Goal: Information Seeking & Learning: Learn about a topic

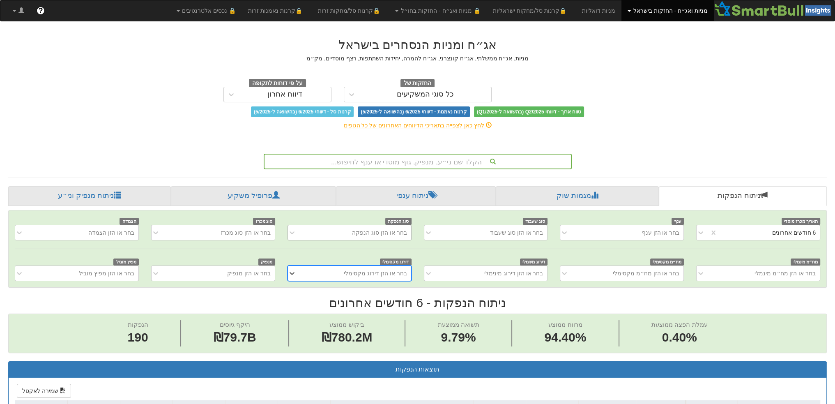
click at [360, 230] on div "בחר או הזן סוג הנפקה" at bounding box center [379, 232] width 55 height 8
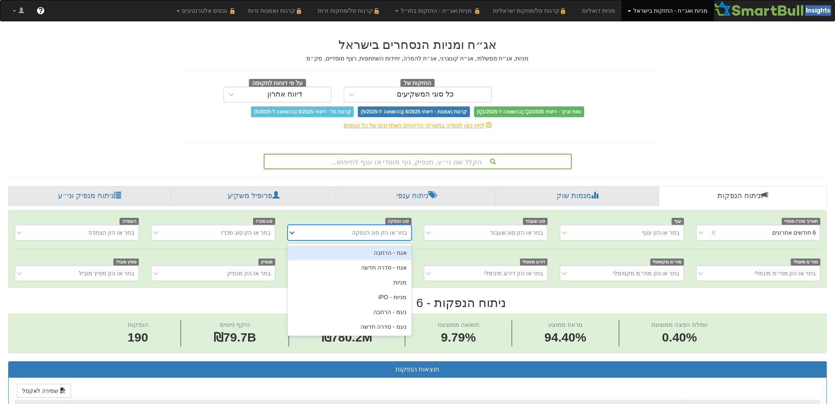
click at [360, 230] on div "בחר או הזן סוג הנפקה" at bounding box center [379, 232] width 55 height 8
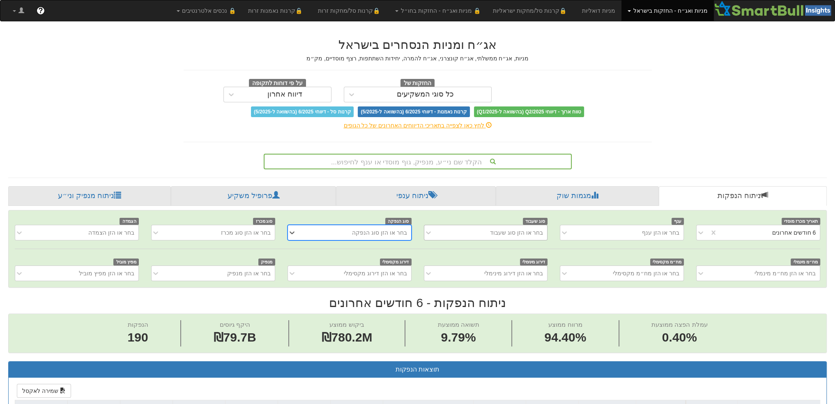
click at [497, 229] on div "בחר או הזן סוג שעבוד" at bounding box center [516, 232] width 53 height 8
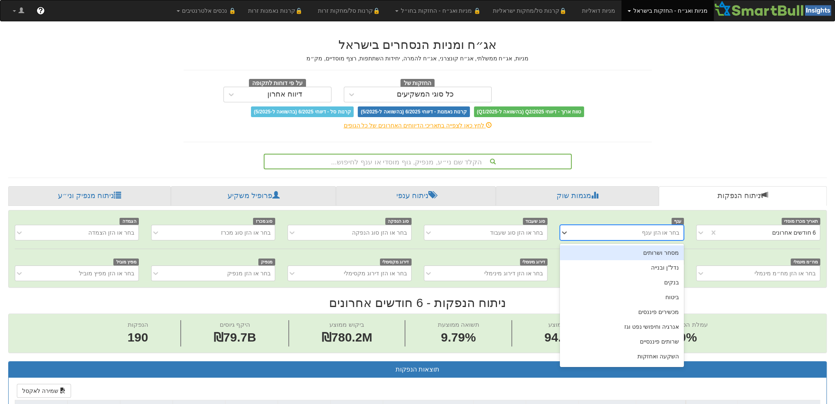
click at [591, 228] on div "בחר או הזן ענף" at bounding box center [628, 232] width 111 height 13
click at [605, 268] on div "נדל"ן ובנייה" at bounding box center [622, 267] width 124 height 15
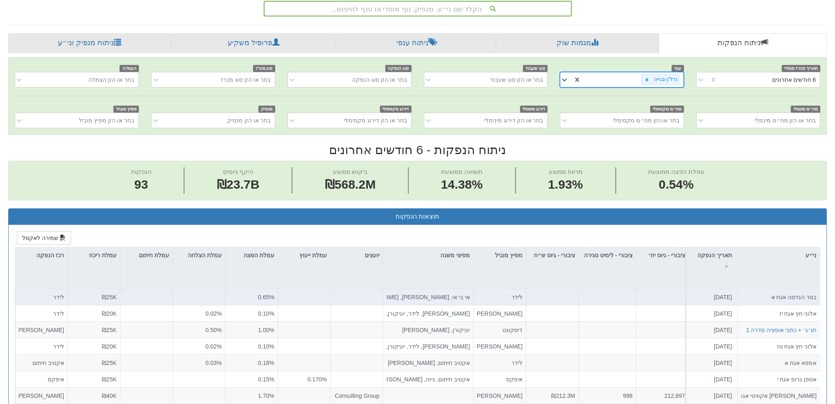
scroll to position [308, 0]
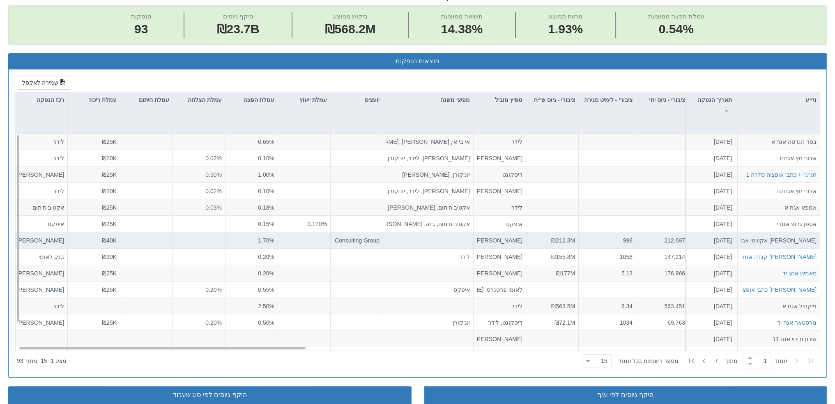
click at [404, 239] on div at bounding box center [428, 240] width 90 height 16
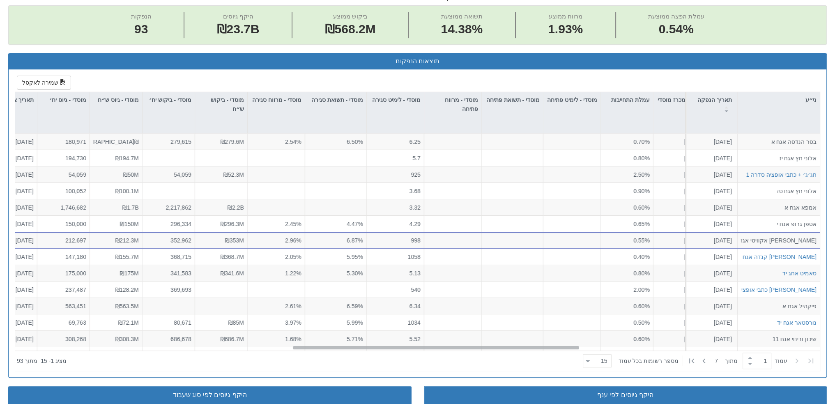
scroll to position [0, 770]
drag, startPoint x: 284, startPoint y: 347, endPoint x: 557, endPoint y: 356, distance: 273.8
click at [557, 356] on div "ני״ע תאריך הנפקה מספר ני״ע הזמנות זוכות סוג הנפקה סוג מכרז דוח הצעת מדף הערות מ…" at bounding box center [417, 231] width 805 height 279
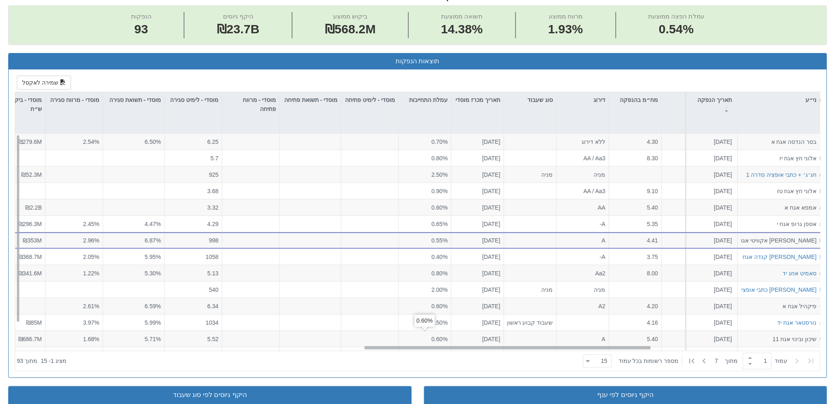
scroll to position [0, 931]
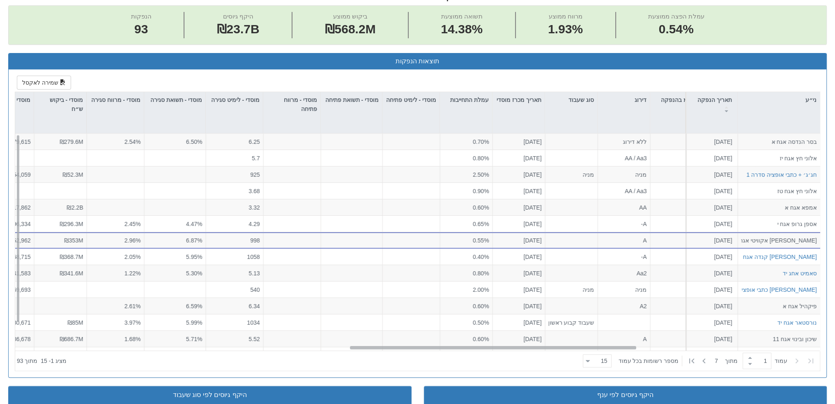
drag, startPoint x: 362, startPoint y: 346, endPoint x: 419, endPoint y: 340, distance: 57.4
click at [419, 340] on div "בסר הנדסה אגח א 21.9.2025 הזמנות זוכות > אגח - סדרה חדשה הצעה אחידה - ריבית דוח…" at bounding box center [417, 242] width 805 height 217
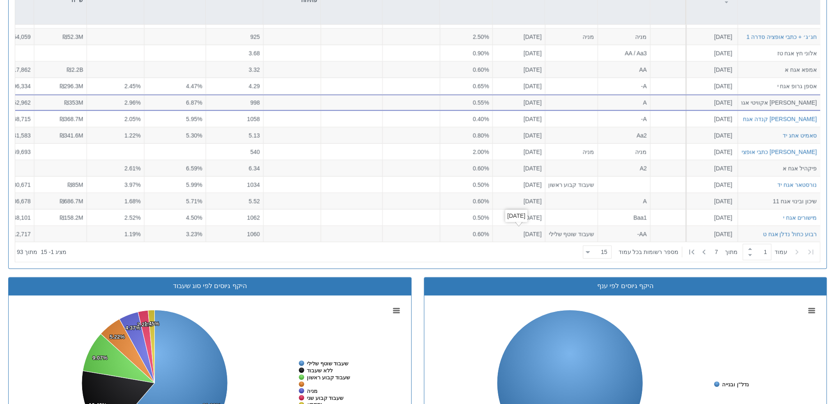
scroll to position [452, 0]
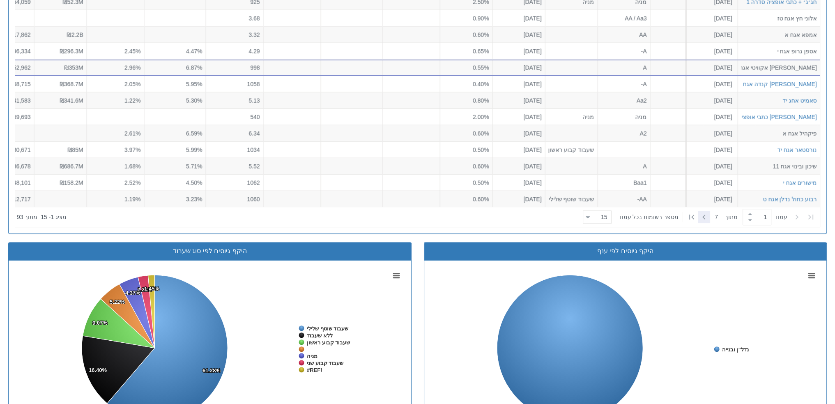
click at [703, 216] on icon at bounding box center [704, 217] width 10 height 10
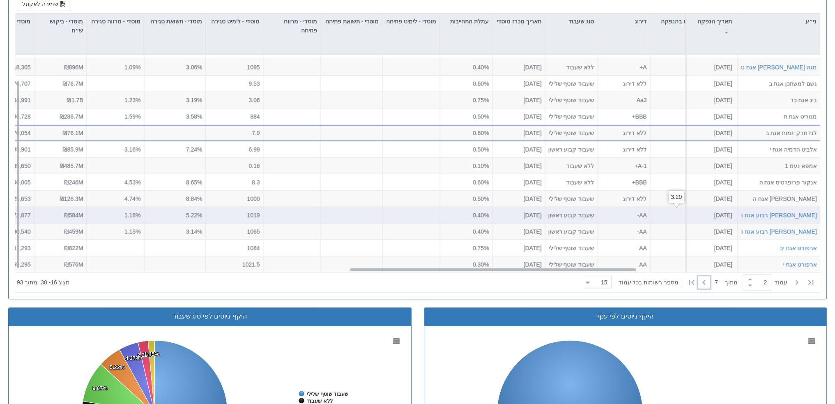
scroll to position [390, 0]
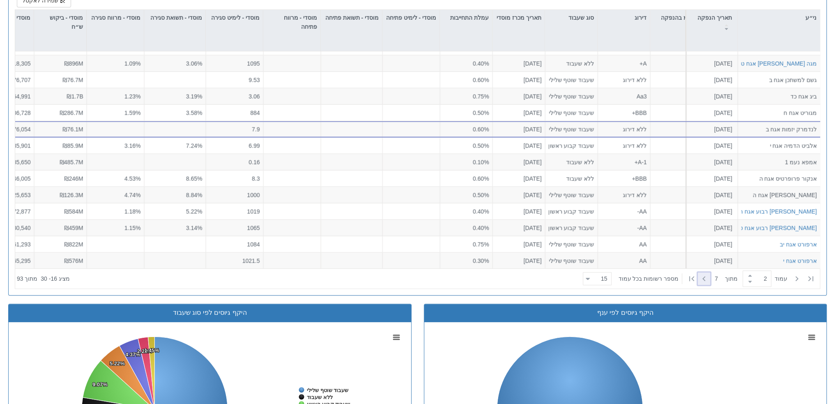
click at [702, 279] on icon at bounding box center [704, 279] width 10 height 10
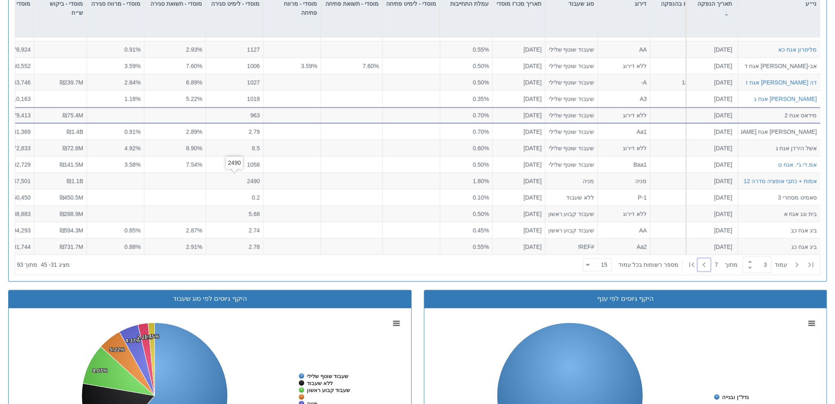
scroll to position [462, 0]
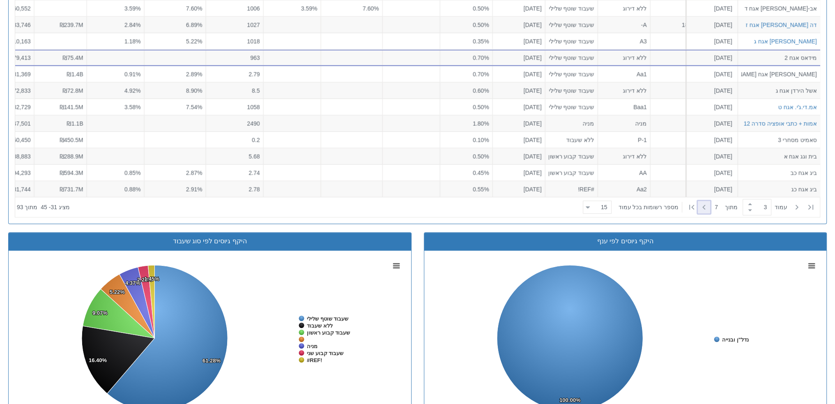
click at [698, 210] on div at bounding box center [704, 207] width 12 height 12
type input "4"
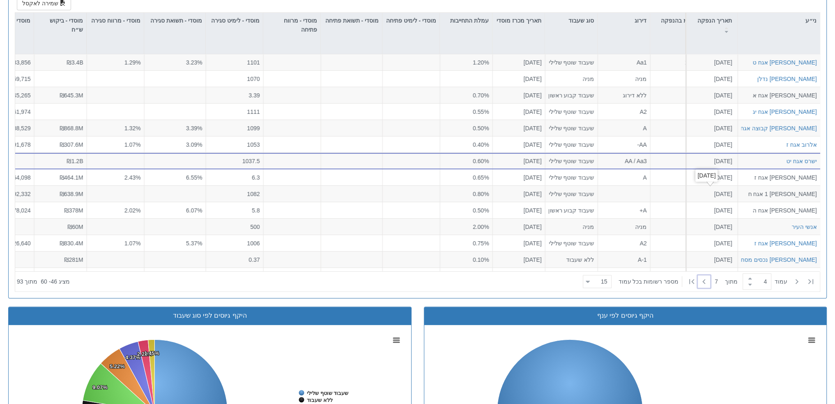
scroll to position [370, 0]
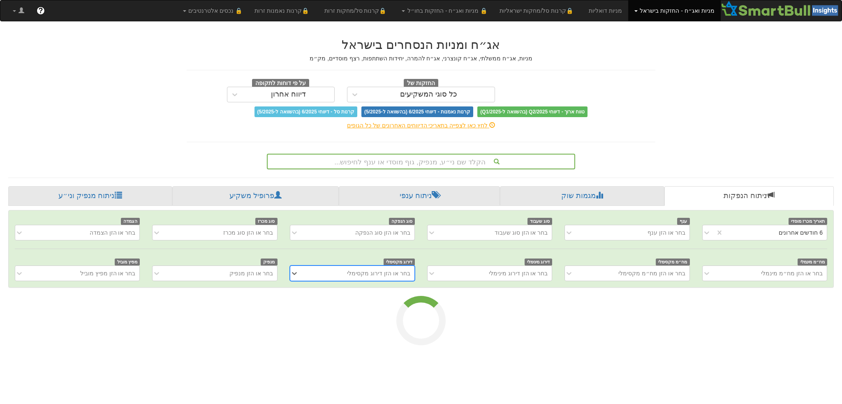
click at [460, 157] on div "הקלד שם ני״ע, מנפיק, גוף מוסדי או ענף לחיפוש..." at bounding box center [421, 162] width 307 height 14
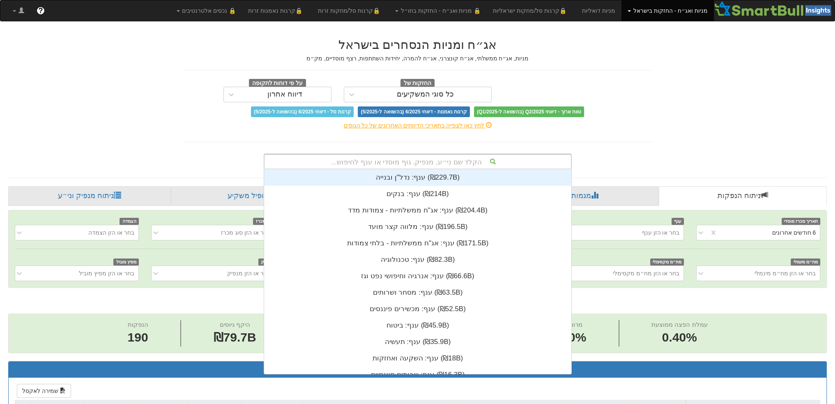
scroll to position [0, 1445]
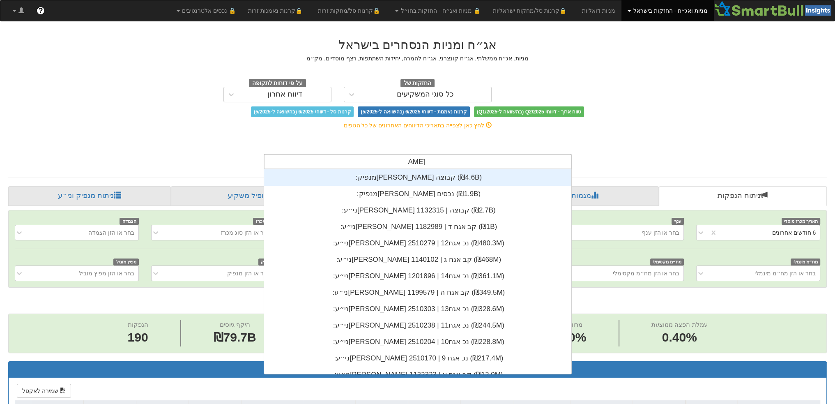
type input "אשטרו"
click at [444, 180] on div "מנפיק: ‏אשטרום קבוצה ‎(₪4.6B)‎" at bounding box center [417, 177] width 307 height 16
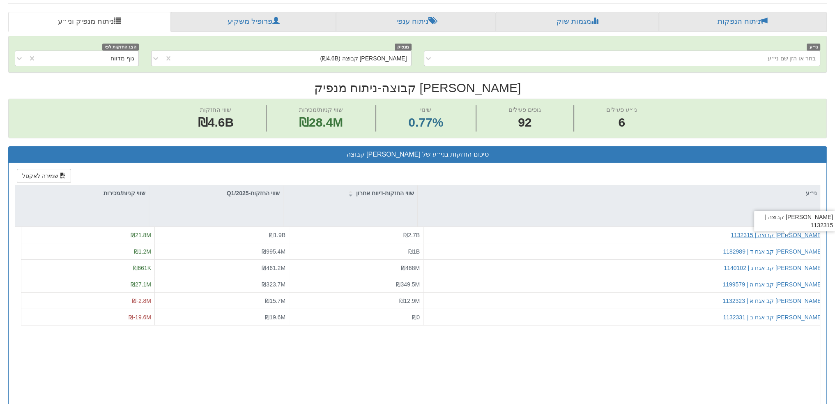
click at [790, 231] on div "אשטרום קבוצה | 1132315" at bounding box center [777, 235] width 92 height 8
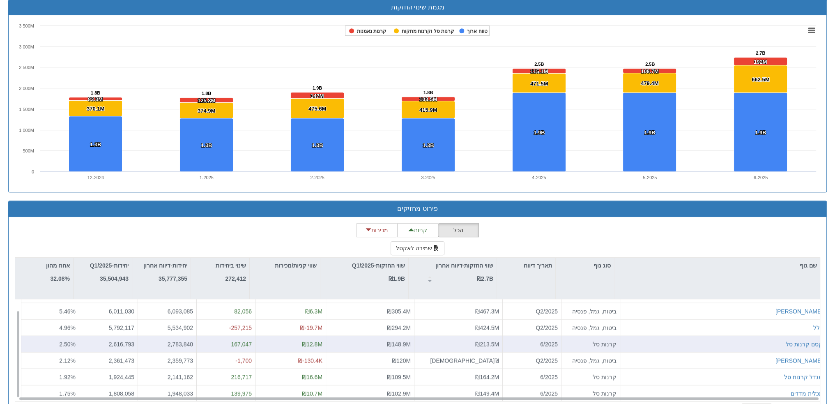
scroll to position [576, 0]
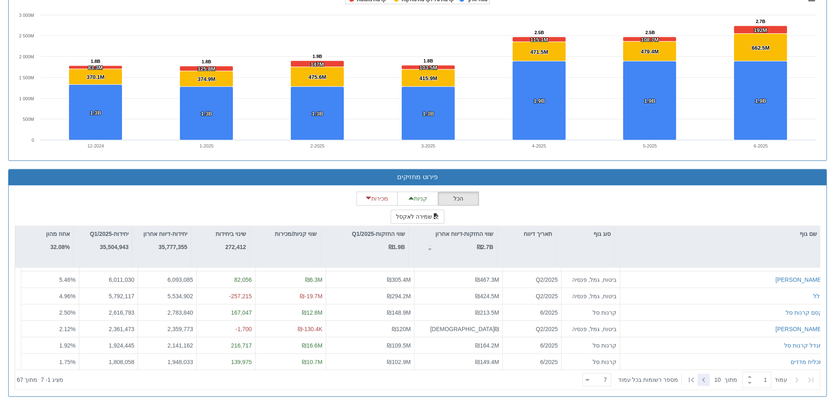
click at [700, 380] on icon at bounding box center [704, 380] width 10 height 10
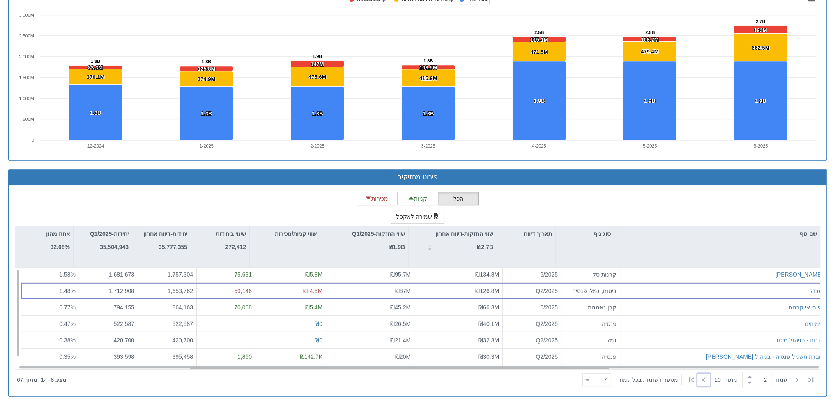
scroll to position [12, 0]
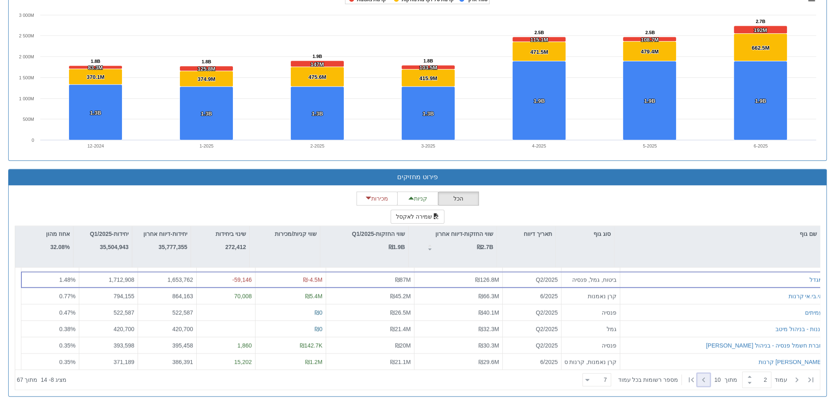
click at [701, 375] on icon at bounding box center [704, 380] width 10 height 10
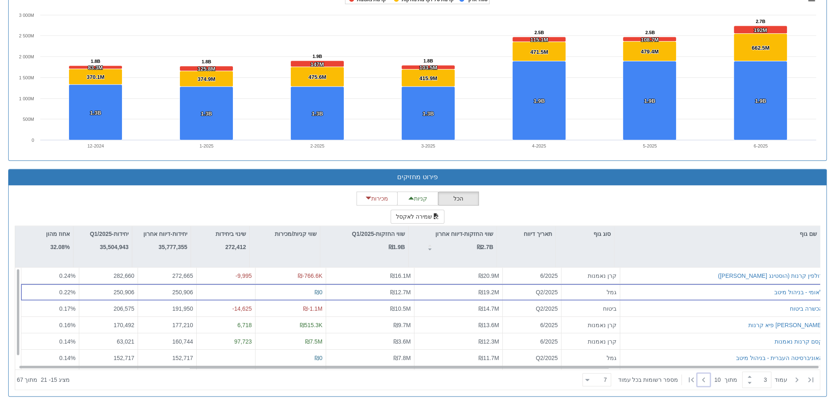
scroll to position [0, 0]
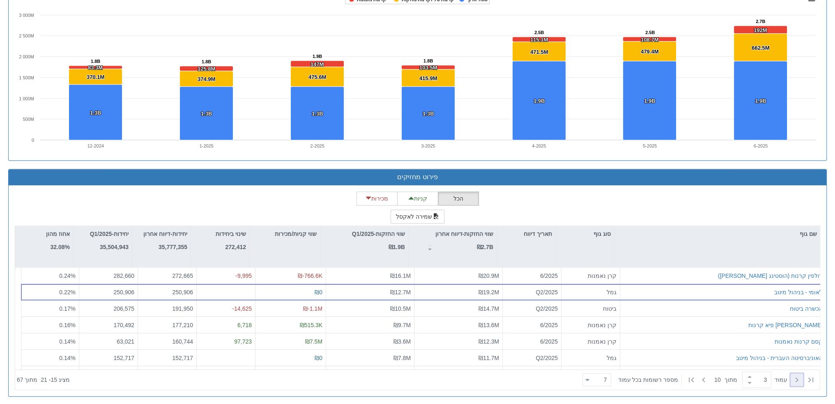
click at [799, 378] on icon at bounding box center [797, 380] width 10 height 10
click at [803, 376] on div at bounding box center [797, 380] width 12 height 12
click at [699, 376] on icon at bounding box center [704, 380] width 10 height 10
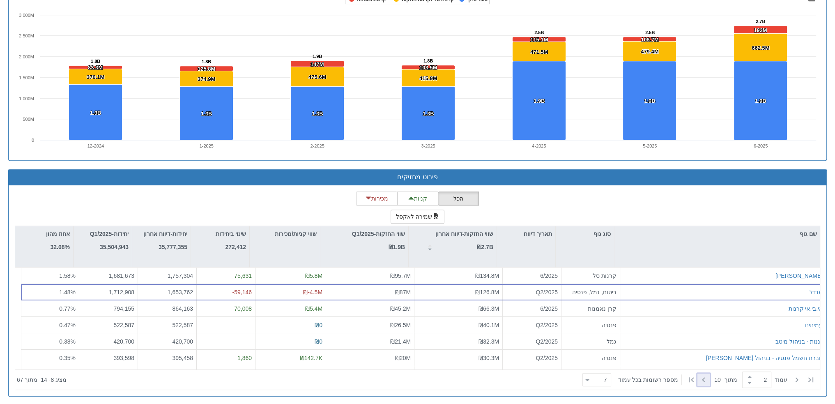
click at [699, 380] on icon at bounding box center [704, 380] width 10 height 10
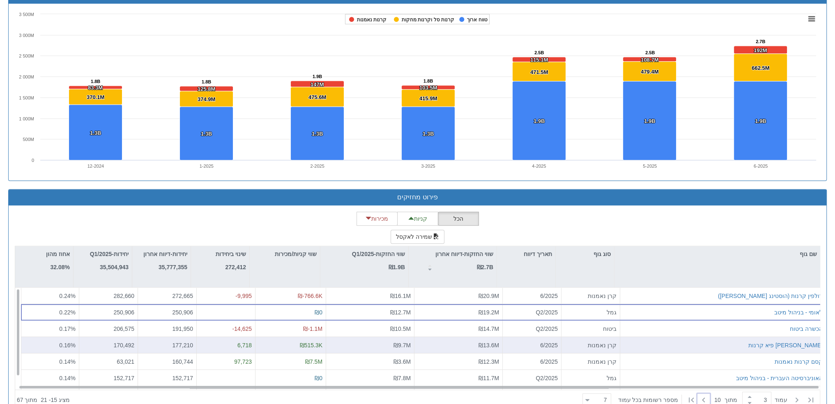
scroll to position [576, 0]
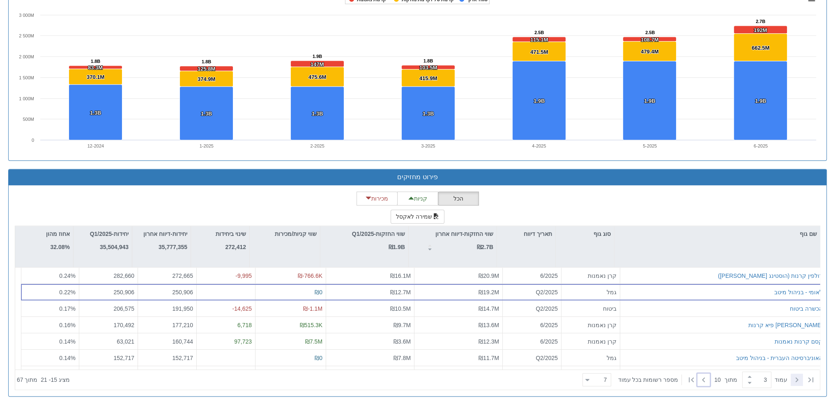
click at [800, 378] on icon at bounding box center [797, 380] width 10 height 10
type input "2"
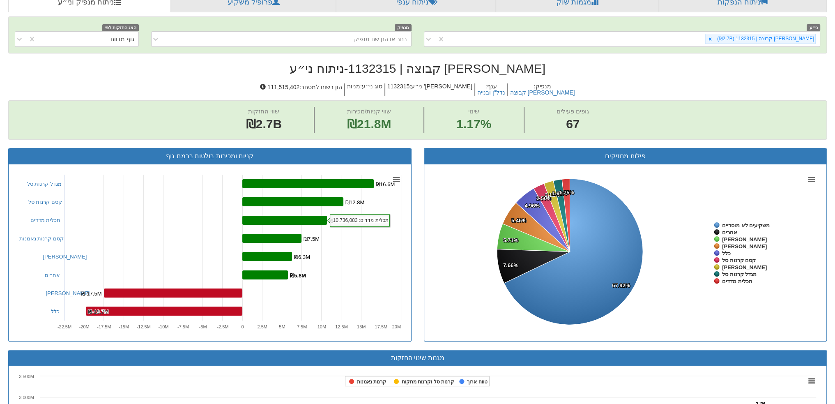
scroll to position [41, 0]
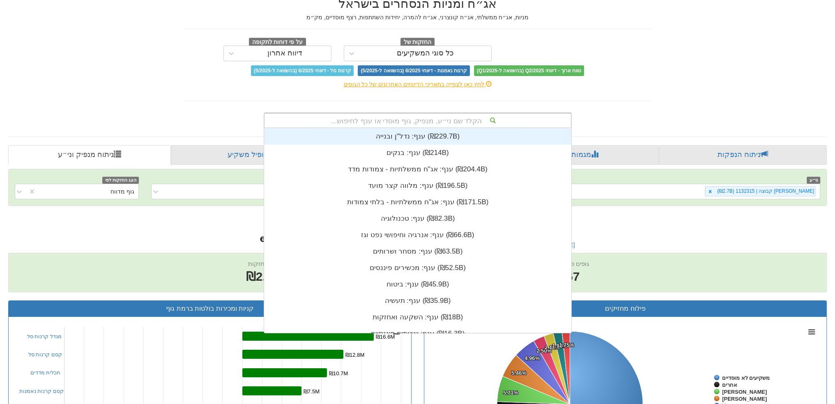
click at [464, 122] on div "הקלד שם ני״ע, מנפיק, גוף מוסדי או ענף לחיפוש..." at bounding box center [418, 120] width 307 height 14
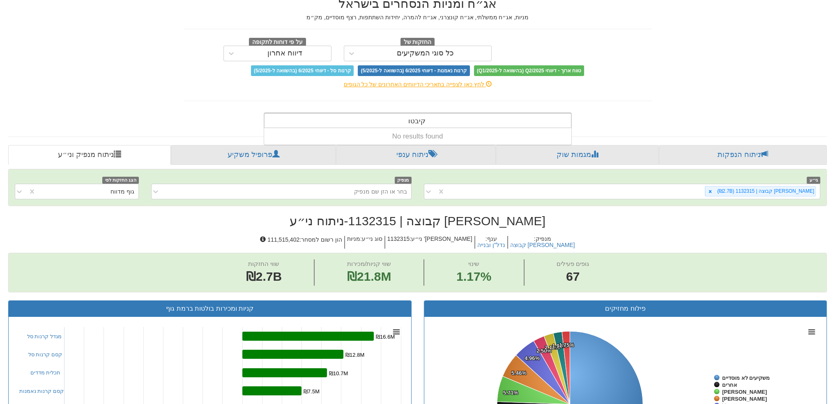
click at [413, 120] on input "קיבטון" at bounding box center [417, 121] width 18 height 16
type input "קיסטון"
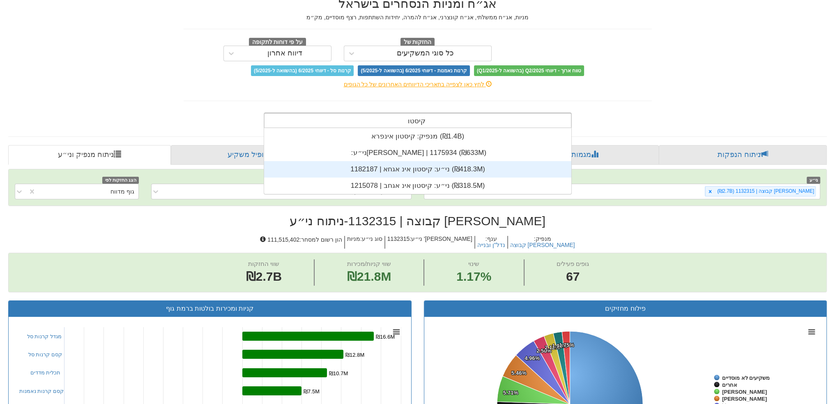
scroll to position [66, 0]
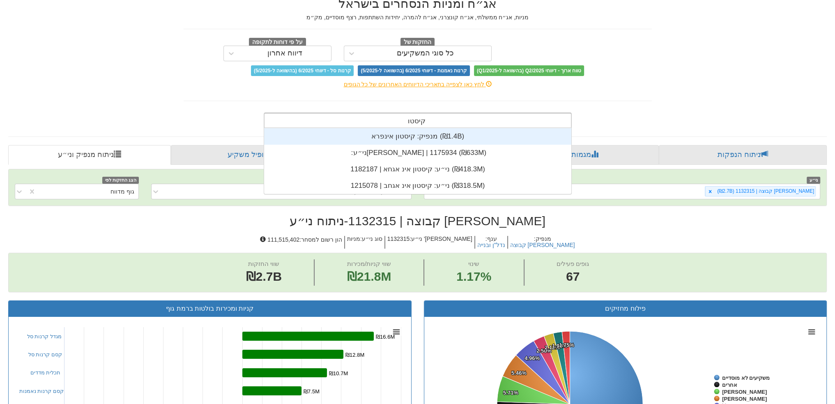
click at [419, 141] on div "מנפיק: ‏קיסטון אינפרא ‎(₪1.4B)‎" at bounding box center [417, 136] width 307 height 16
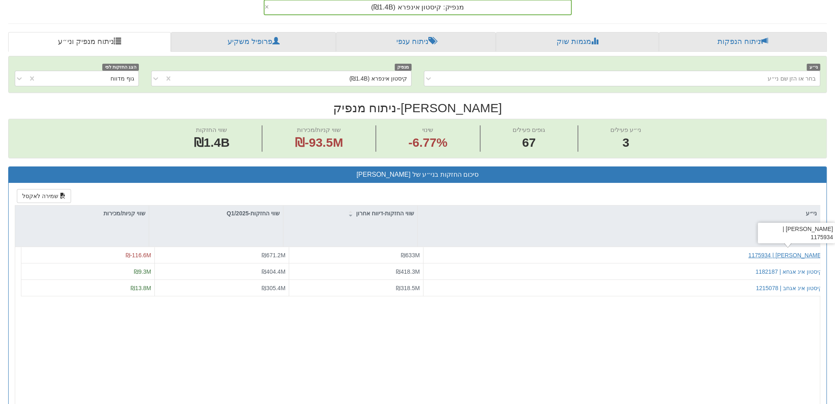
click at [785, 251] on div "קיסטון אינפרא | 1175934" at bounding box center [786, 255] width 74 height 8
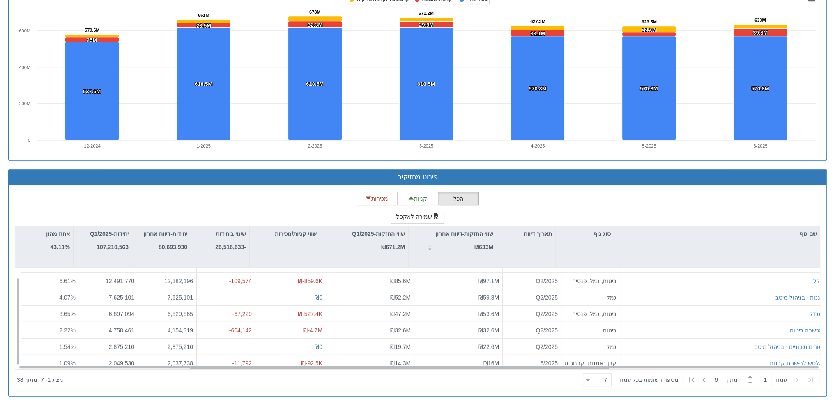
scroll to position [12, 0]
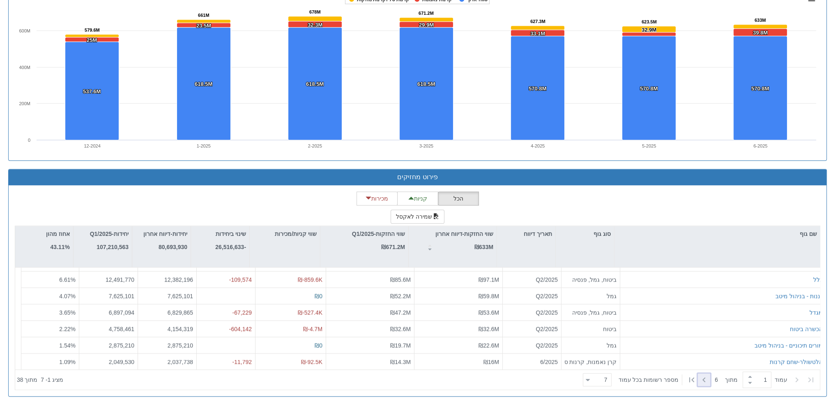
click at [708, 378] on icon at bounding box center [704, 380] width 10 height 10
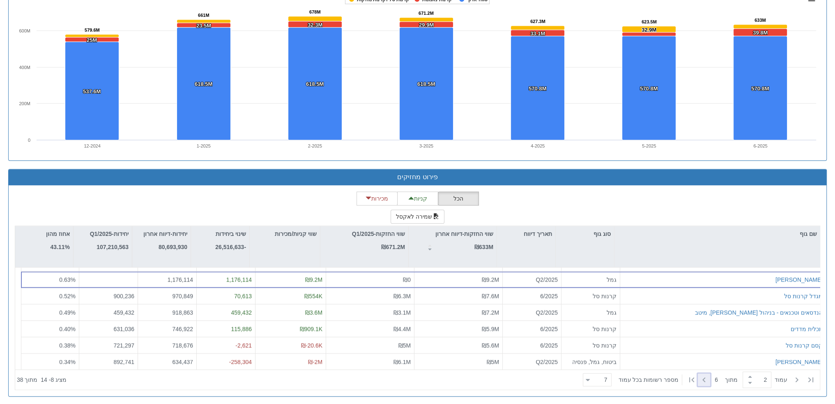
click at [708, 378] on icon at bounding box center [704, 380] width 10 height 10
click at [708, 374] on div at bounding box center [704, 380] width 12 height 12
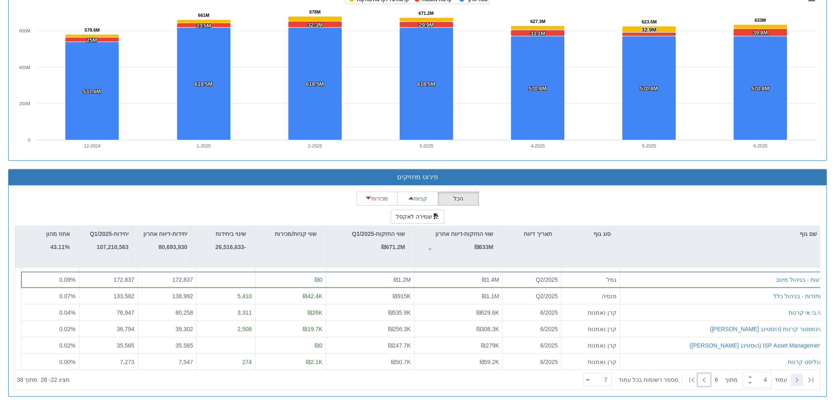
click at [798, 379] on icon at bounding box center [797, 380] width 10 height 10
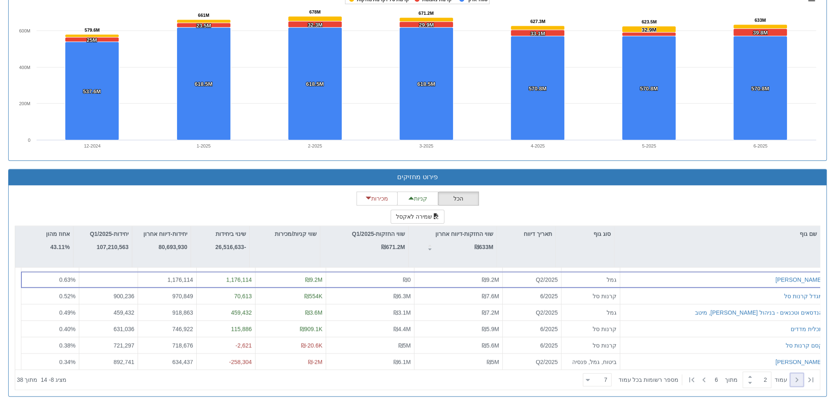
click at [798, 379] on icon at bounding box center [797, 380] width 10 height 10
type input "1"
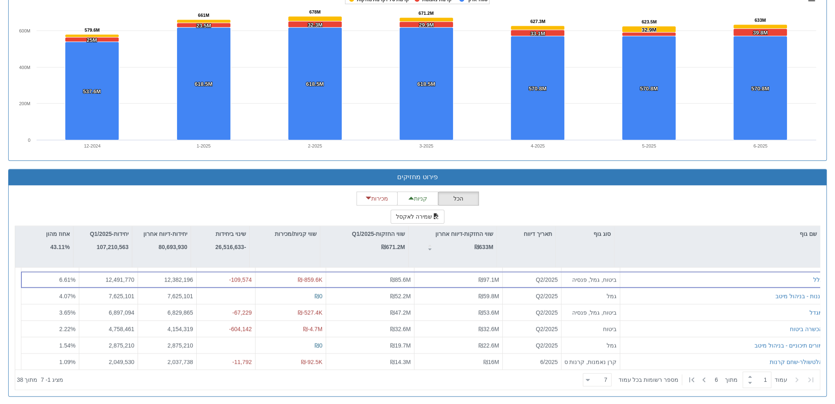
scroll to position [0, 0]
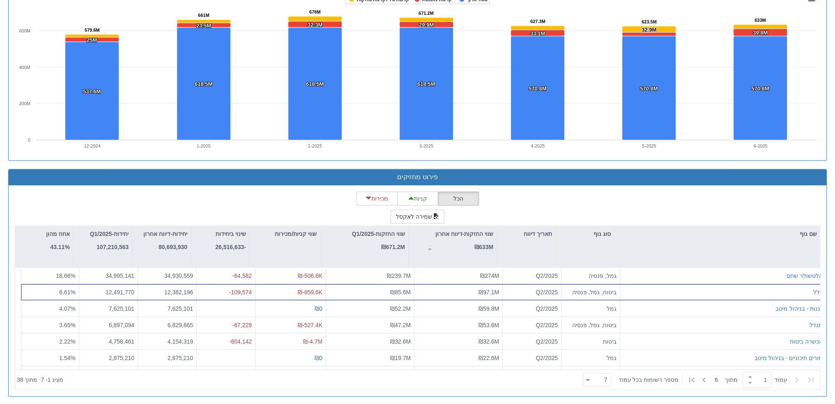
click at [798, 379] on icon at bounding box center [797, 380] width 10 height 10
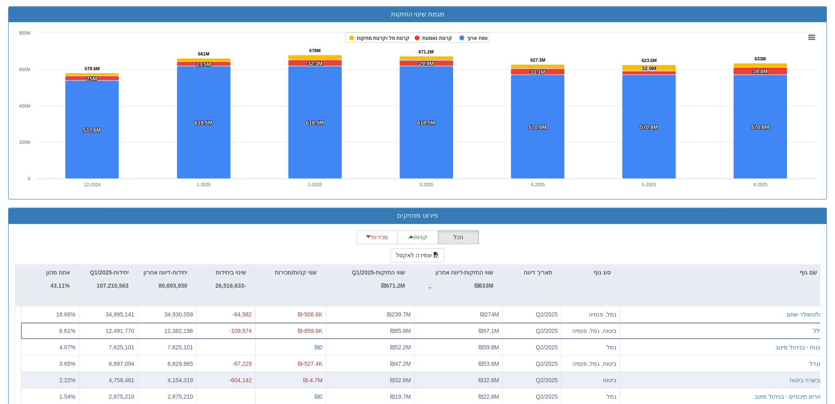
scroll to position [576, 0]
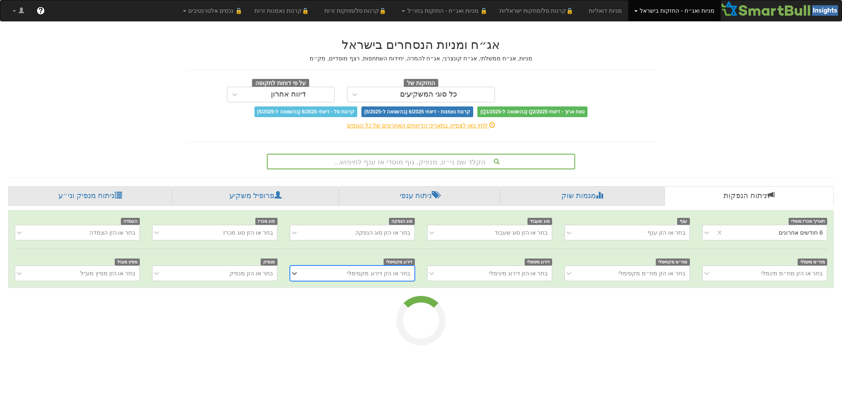
click at [402, 165] on div "הקלד שם ני״ע, מנפיק, גוף מוסדי או ענף לחיפוש..." at bounding box center [421, 162] width 307 height 14
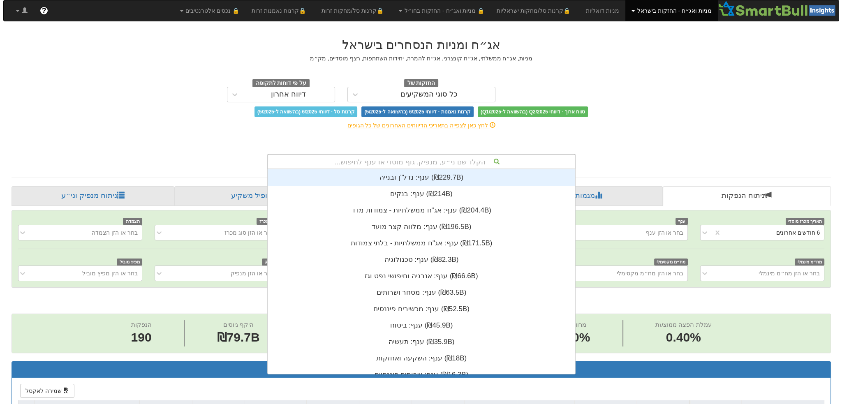
scroll to position [0, 1445]
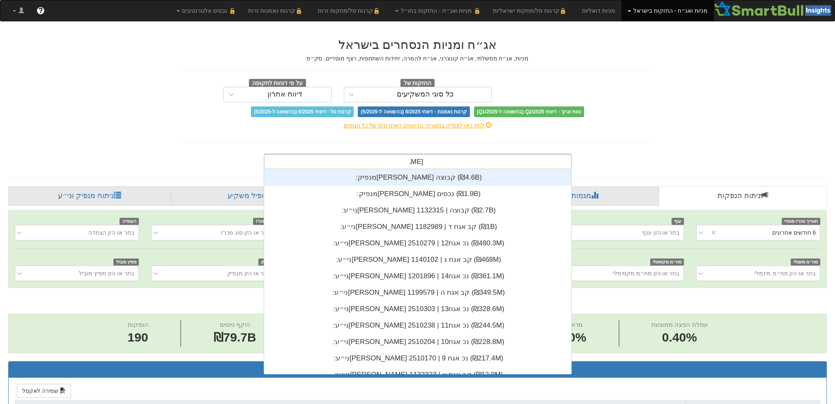
type input "אשטרו"
click at [393, 180] on div "מנפיק: ‏אשטרום קבוצה ‎(₪4.6B)‎" at bounding box center [417, 177] width 307 height 16
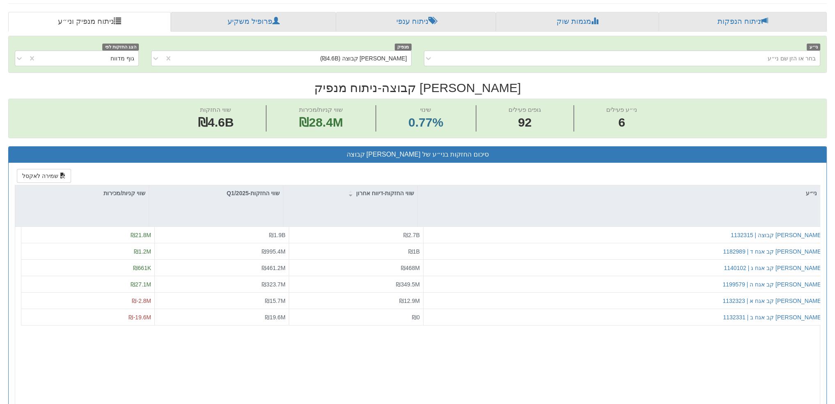
scroll to position [0, 58]
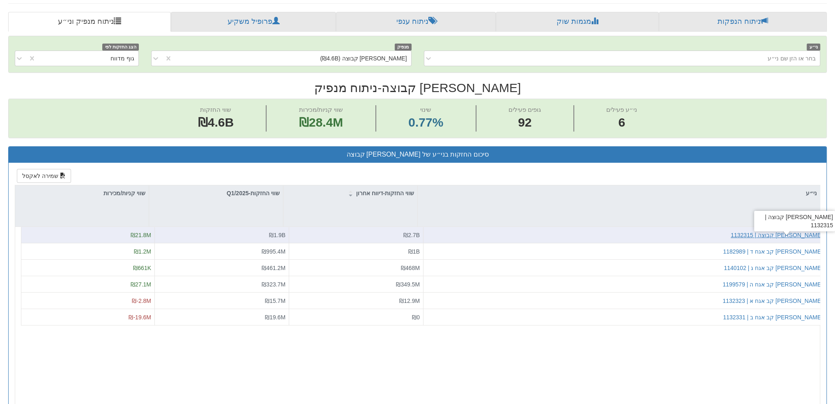
click at [803, 233] on div "אשטרום קבוצה | 1132315" at bounding box center [777, 235] width 92 height 8
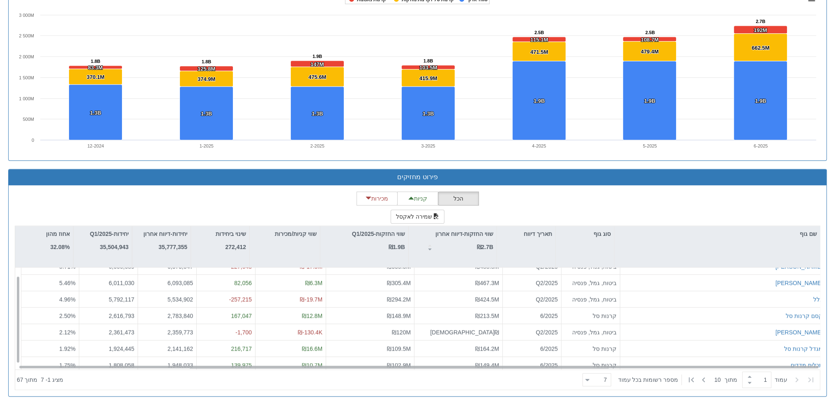
scroll to position [12, 0]
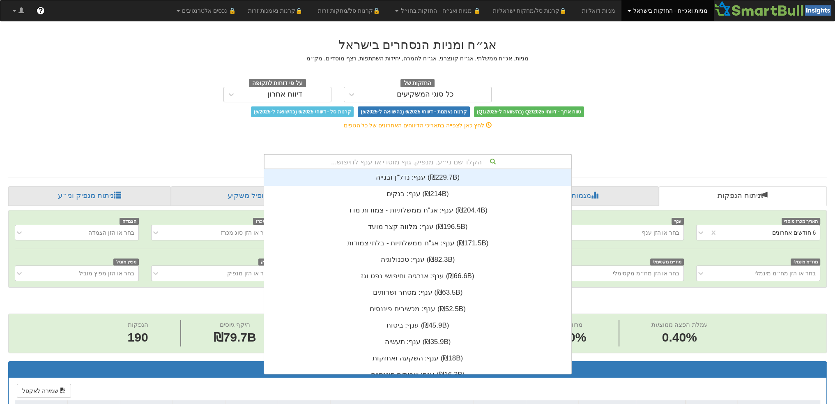
click at [431, 154] on div "הקלד שם ני״ע, מנפיק, גוף מוסדי או ענף לחיפוש..." at bounding box center [418, 162] width 308 height 16
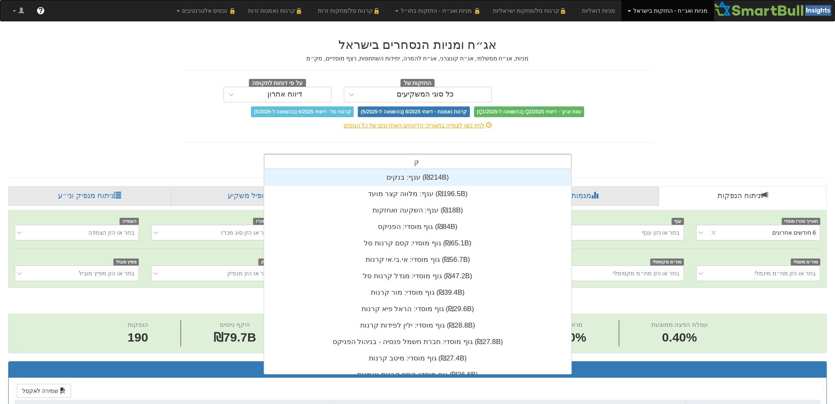
scroll to position [66, 0]
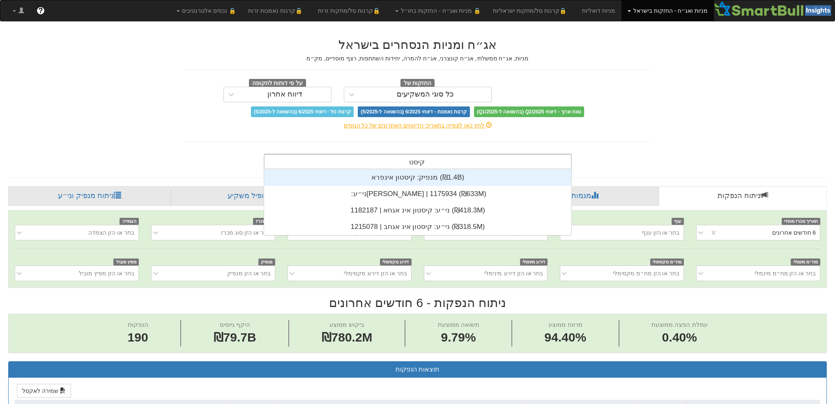
type input "קיסטון"
click at [406, 175] on div "מנפיק: ‏קיסטון אינפרא ‎(₪1.4B)‎" at bounding box center [417, 177] width 307 height 16
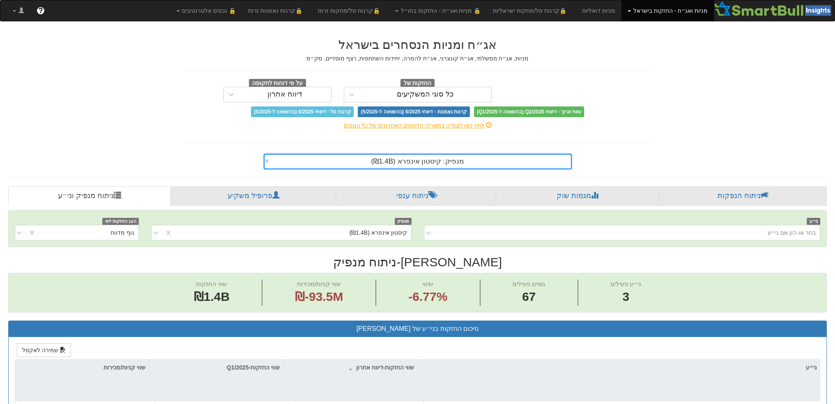
scroll to position [123, 0]
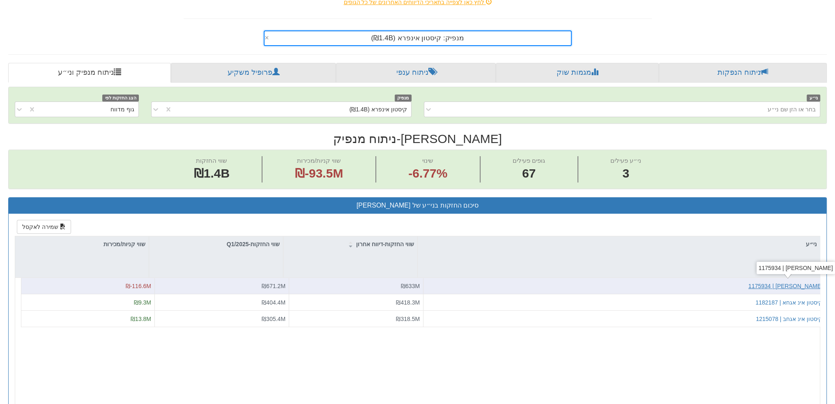
click at [799, 284] on div "קיסטון אינפרא | 1175934" at bounding box center [786, 286] width 74 height 8
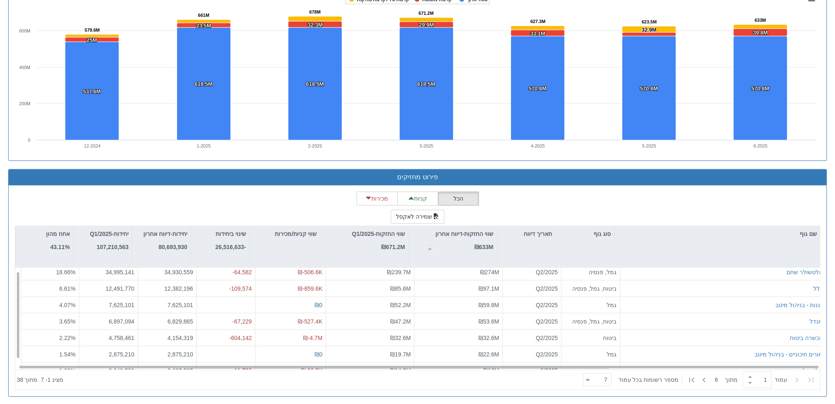
scroll to position [12, 0]
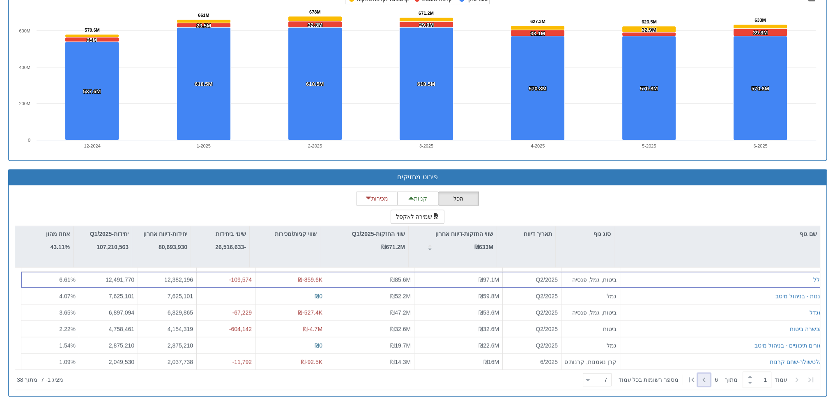
click at [701, 378] on icon at bounding box center [704, 380] width 10 height 10
type input "2"
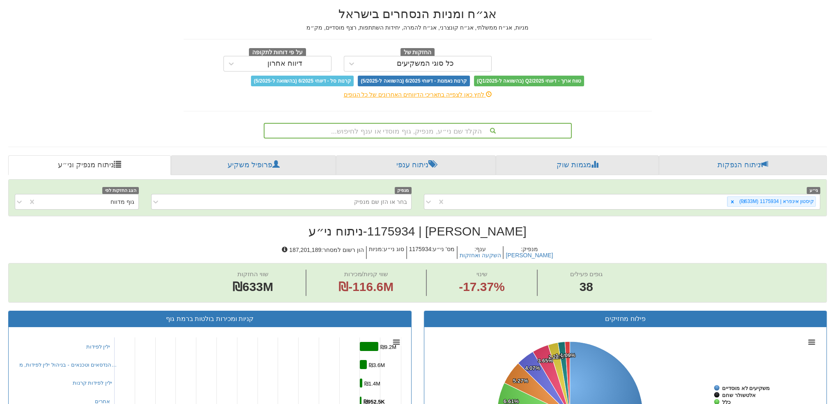
scroll to position [0, 0]
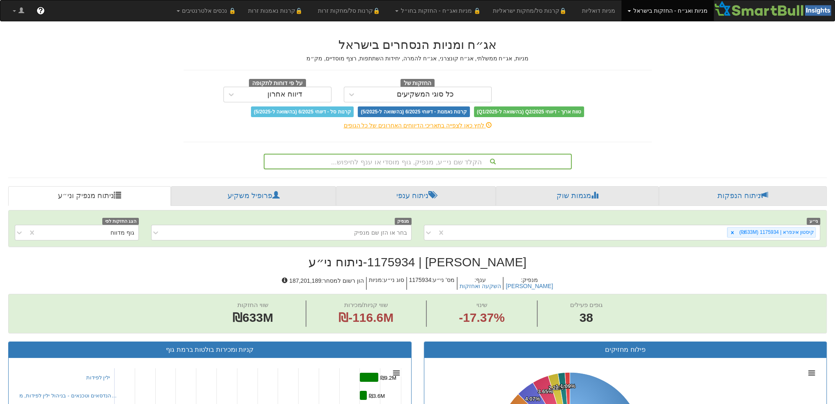
click at [398, 165] on div "הקלד שם ני״ע, מנפיק, גוף מוסדי או ענף לחיפוש..." at bounding box center [418, 162] width 307 height 14
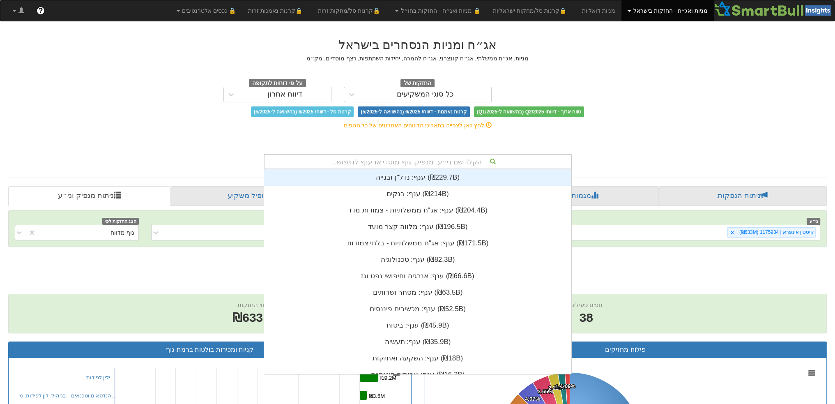
scroll to position [204, 0]
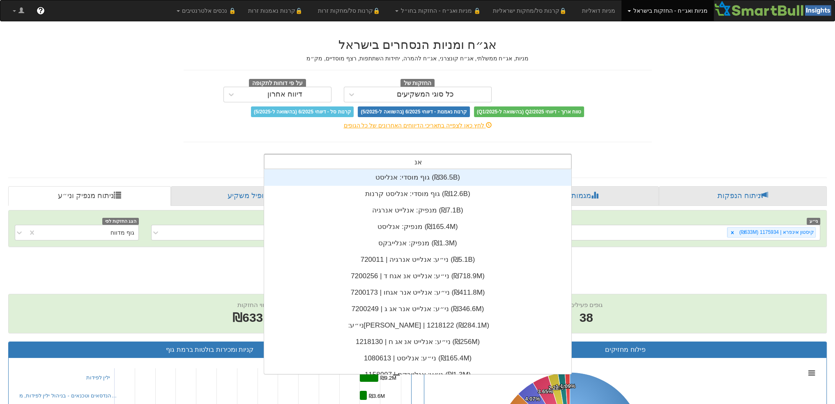
type input "א"
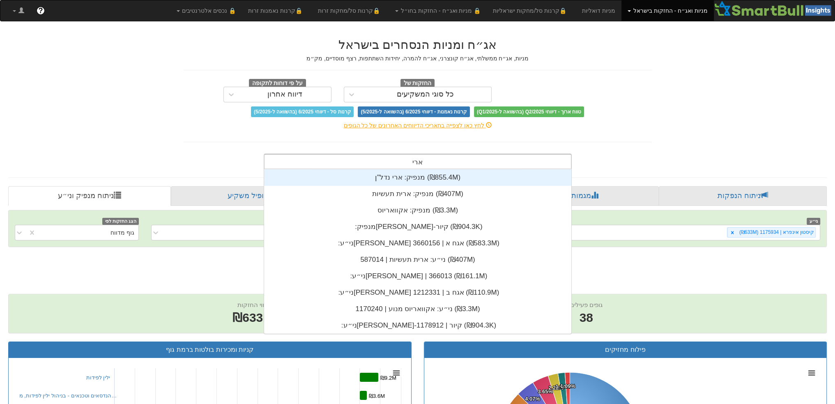
type input "ארי נ"
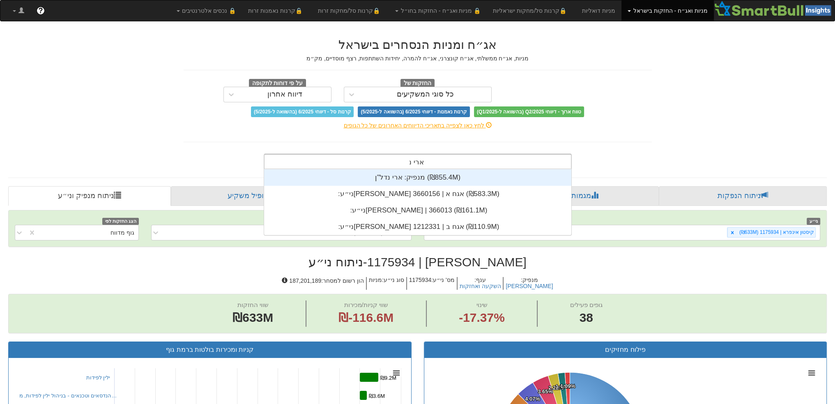
click at [392, 180] on div "מנפיק: ‏ארי נדל"ן ‎(₪855.4M)‎" at bounding box center [417, 177] width 307 height 16
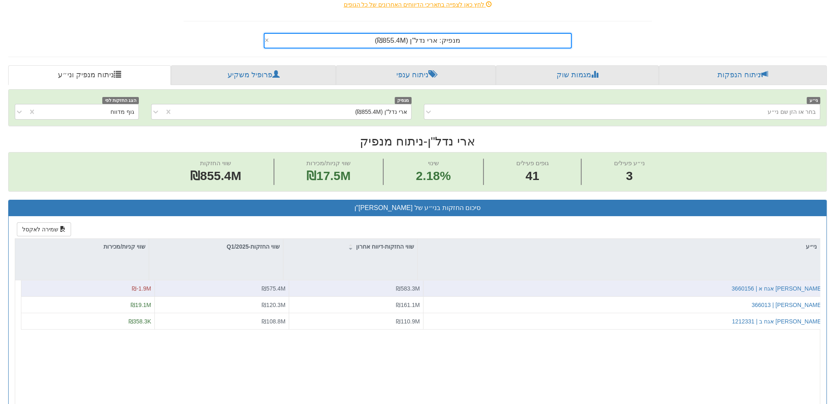
scroll to position [123, 0]
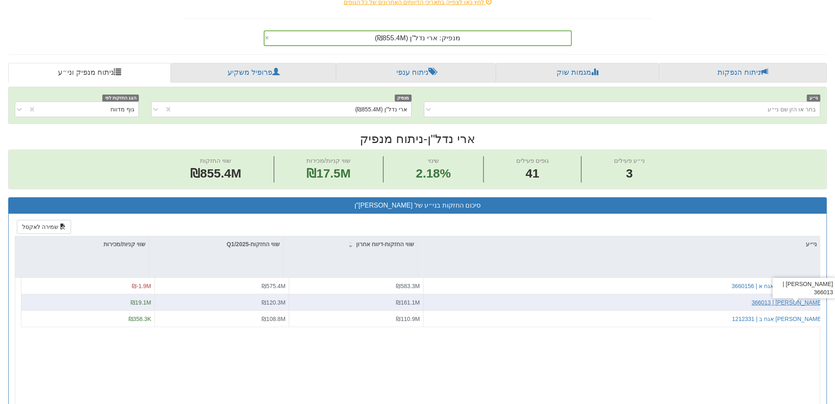
click at [805, 300] on div "ארי נדלן | 366013" at bounding box center [787, 302] width 71 height 8
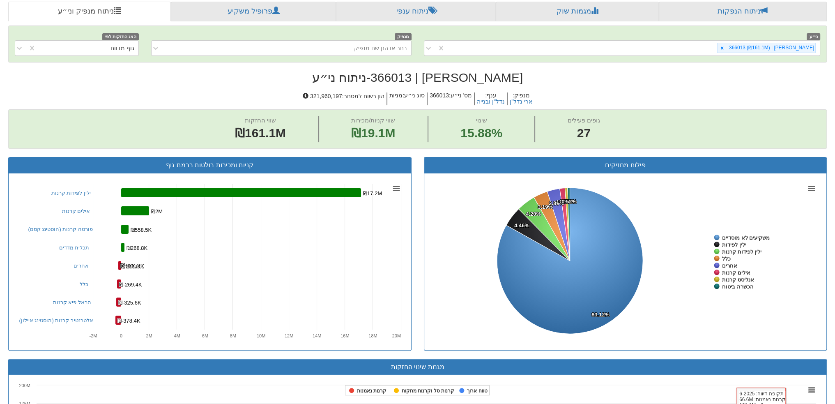
scroll to position [113, 0]
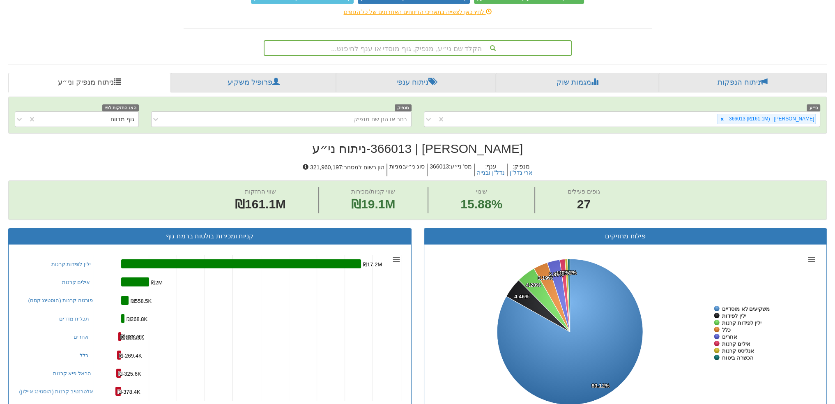
click at [420, 46] on div "הקלד שם ני״ע, מנפיק, גוף מוסדי או ענף לחיפוש..." at bounding box center [418, 48] width 307 height 14
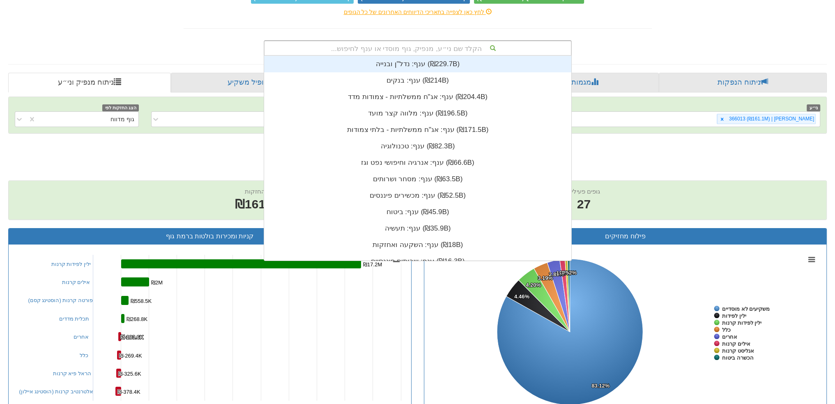
scroll to position [204, 0]
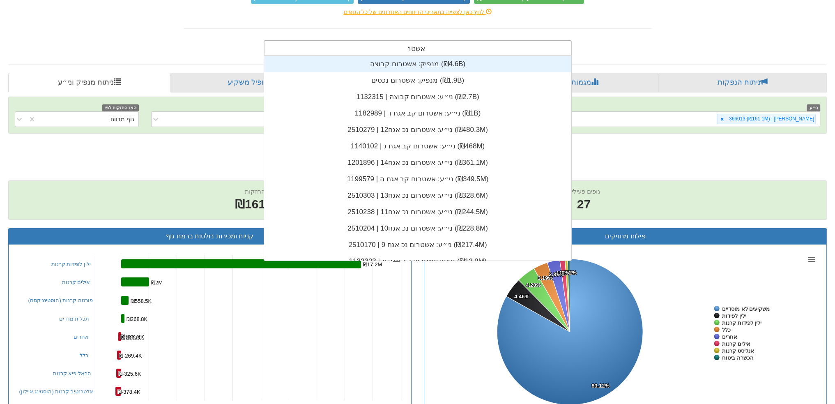
type input "אשטרו"
click at [412, 63] on div "מנפיק: ‏אשטרום קבוצה ‎(₪4.6B)‎" at bounding box center [417, 64] width 307 height 16
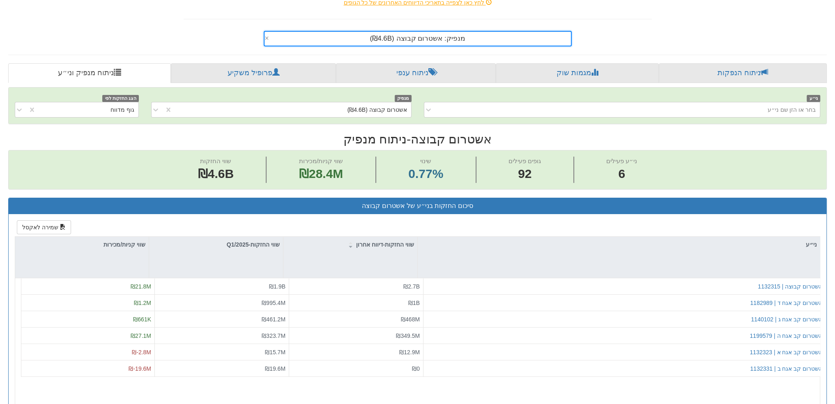
scroll to position [0, 58]
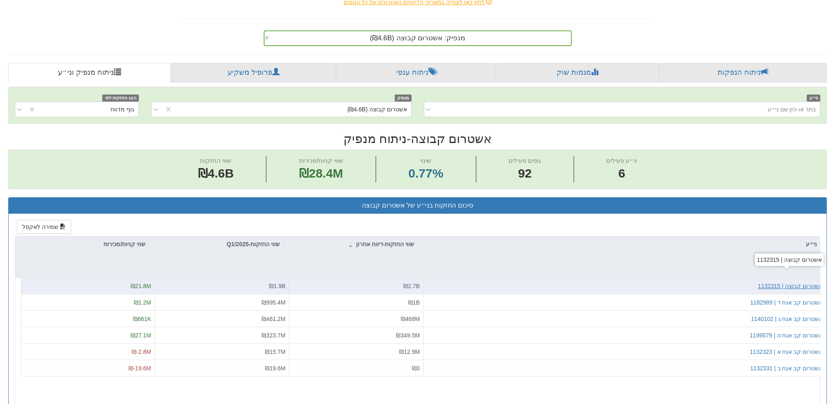
click at [791, 284] on div "אשטרום קבוצה | 1132315" at bounding box center [790, 286] width 65 height 8
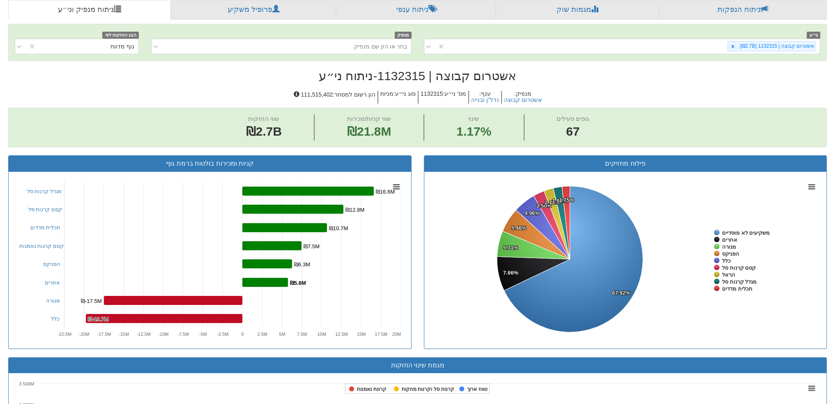
scroll to position [226, 0]
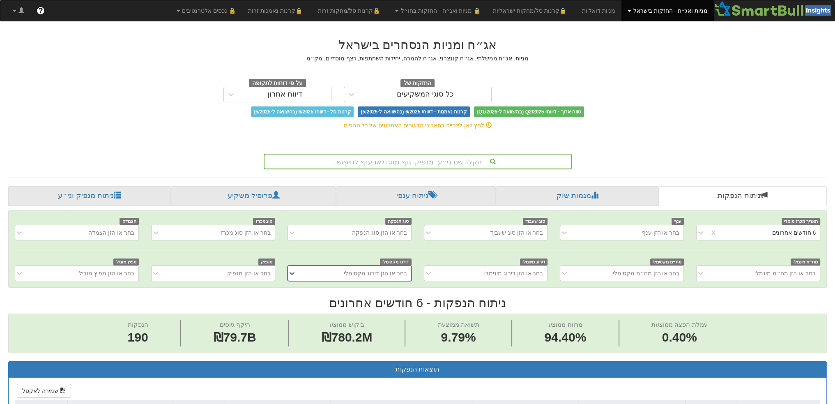
click at [393, 160] on div "הקלד שם ני״ע, מנפיק, גוף מוסדי או ענף לחיפוש..." at bounding box center [418, 162] width 307 height 14
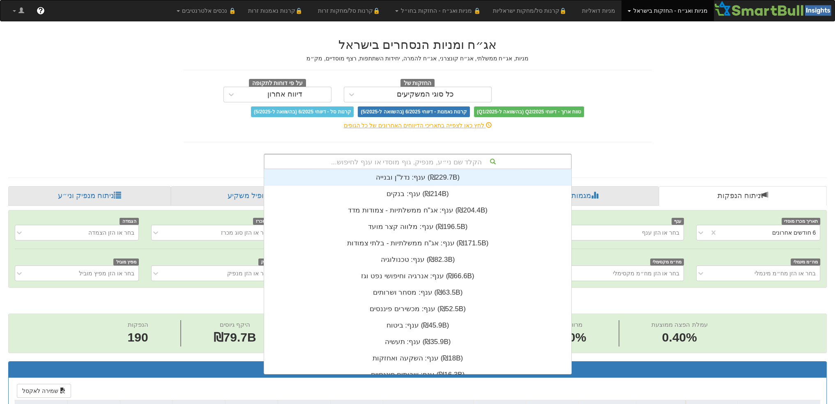
scroll to position [204, 0]
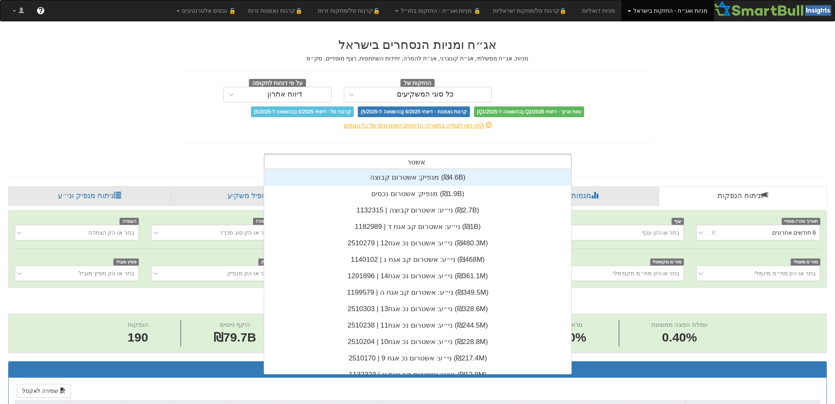
type input "אשטרו"
click at [391, 182] on div "מנפיק: ‏אשטרום קבוצה ‎(₪4.6B)‎" at bounding box center [417, 177] width 307 height 16
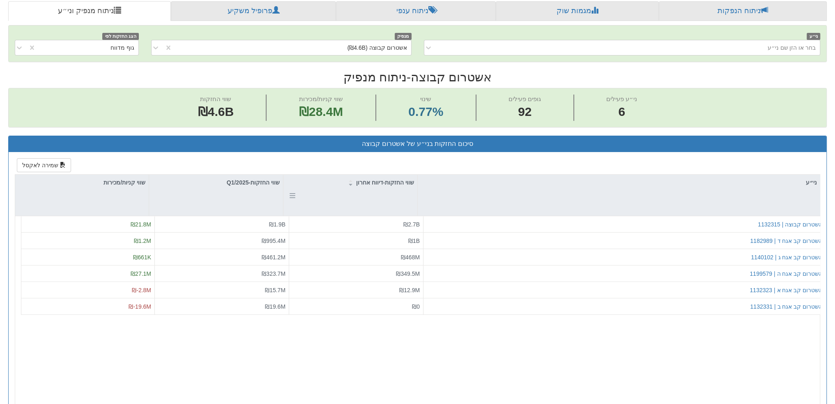
scroll to position [0, 58]
click at [798, 223] on div "אשטרום קבוצה | 1132315" at bounding box center [790, 224] width 65 height 8
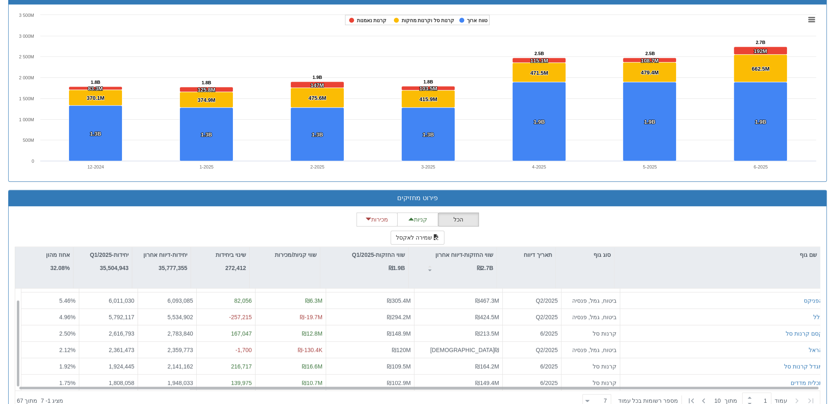
scroll to position [12, 0]
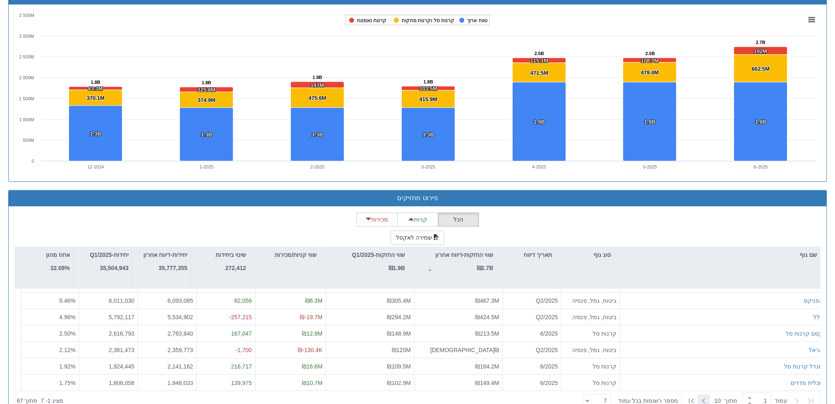
click at [702, 400] on icon at bounding box center [704, 401] width 10 height 10
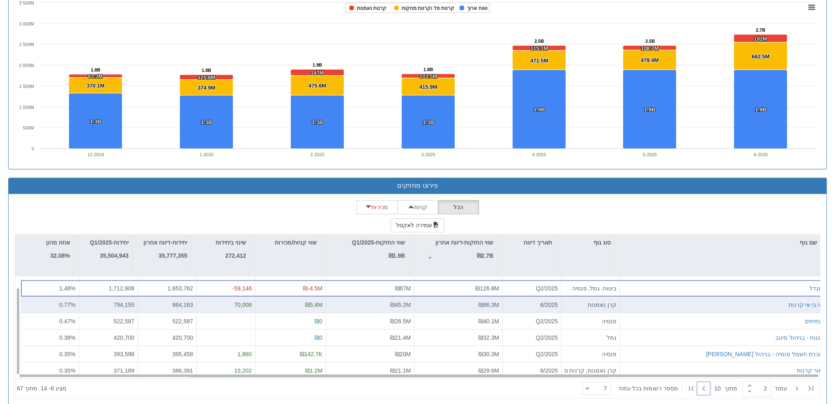
scroll to position [576, 0]
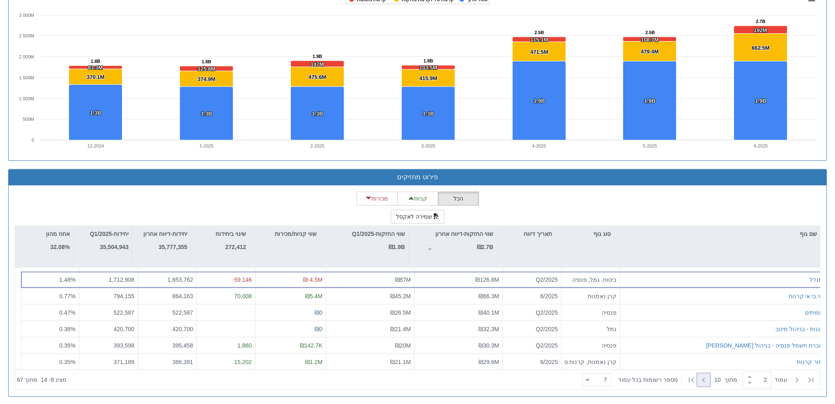
click at [702, 378] on icon at bounding box center [703, 379] width 3 height 5
type input "3"
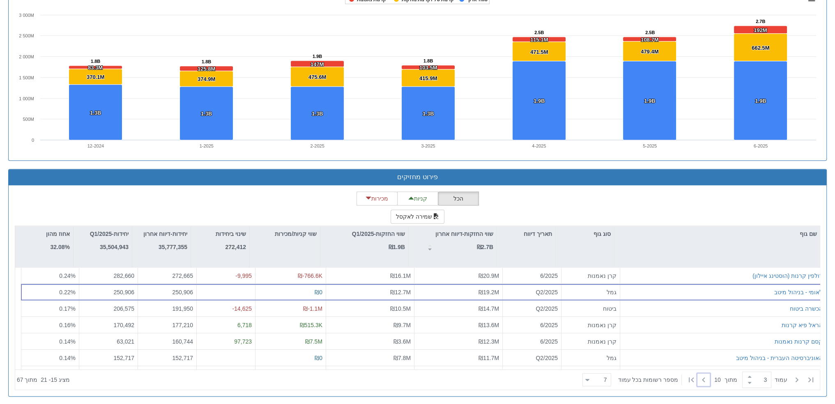
click at [602, 202] on div "הכל קניות מכירות שמירה לאקסל שם גוף סוג גוף תאריך דיווח שווי החזקות-דיווח אחרון…" at bounding box center [418, 290] width 806 height 198
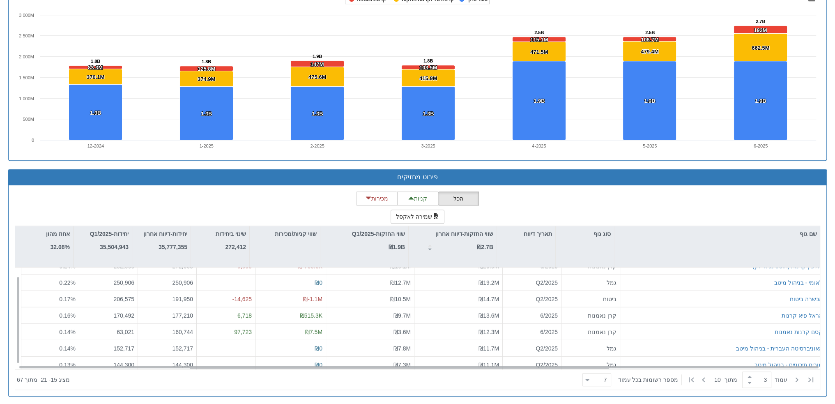
scroll to position [0, 0]
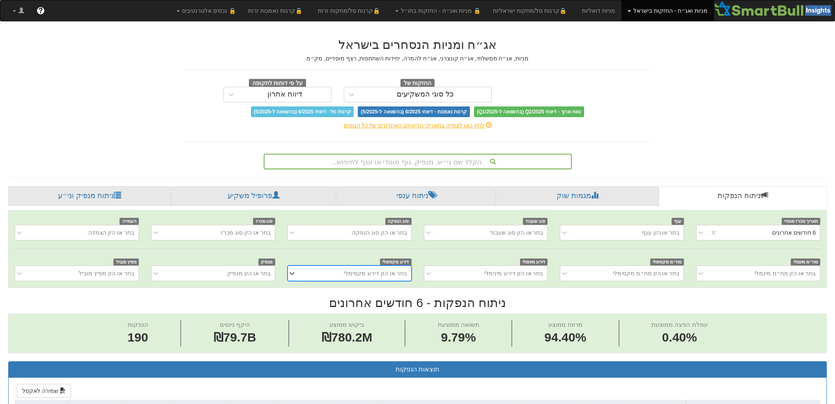
click at [430, 160] on div "הקלד שם ני״ע, מנפיק, גוף מוסדי או ענף לחיפוש..." at bounding box center [418, 162] width 307 height 14
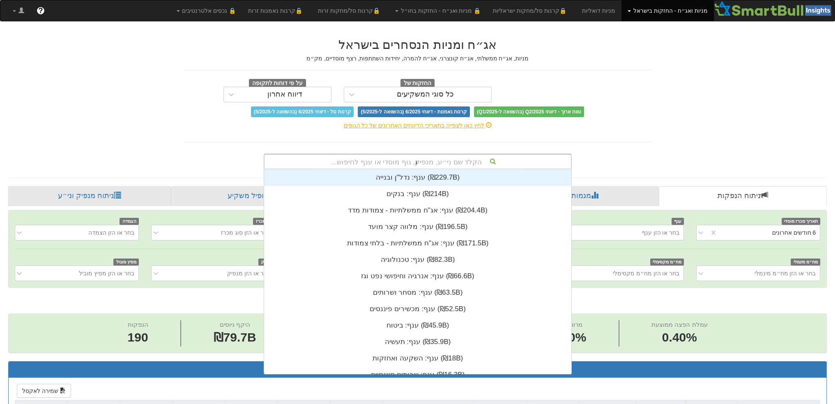
scroll to position [82, 0]
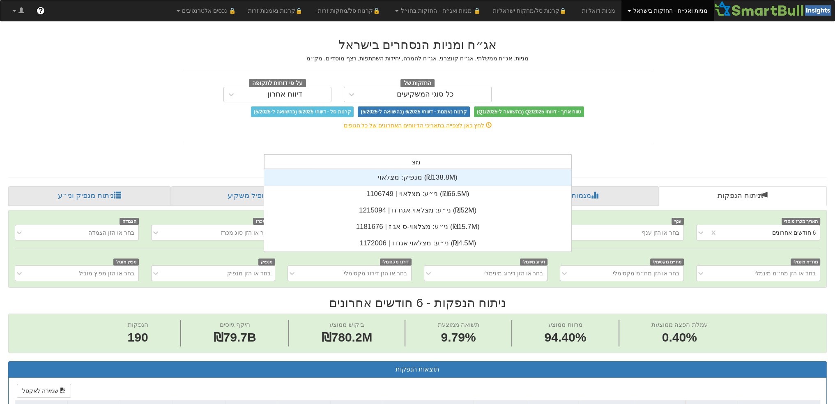
type input "מצל"
click at [420, 176] on div "מנפיק: ‏מצלאוי ‎(₪138.8M)‎" at bounding box center [417, 177] width 307 height 16
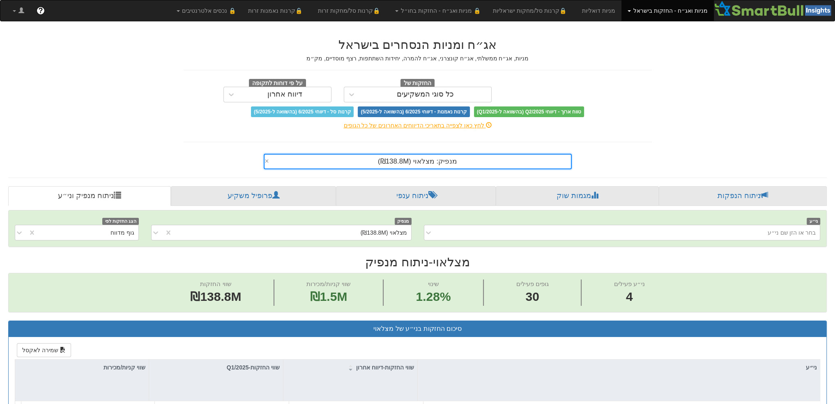
scroll to position [174, 0]
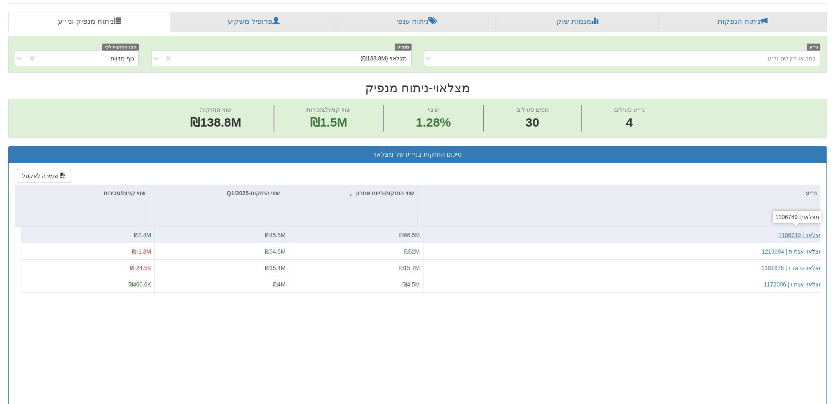
click at [789, 232] on div "מצלאוי | 1106749" at bounding box center [801, 235] width 44 height 8
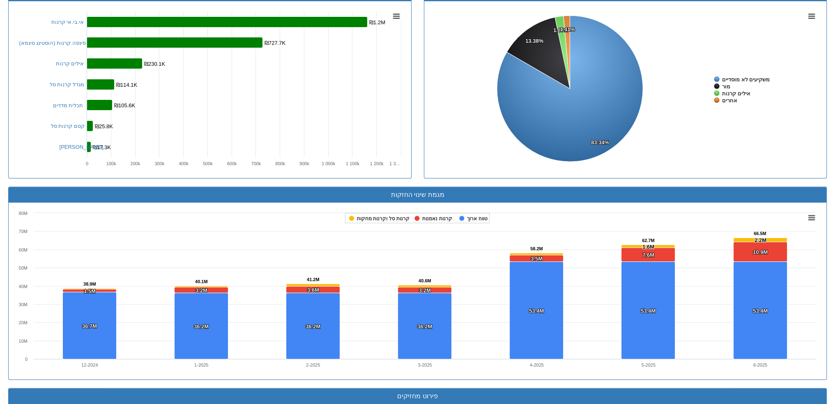
scroll to position [206, 0]
